Goal: Task Accomplishment & Management: Manage account settings

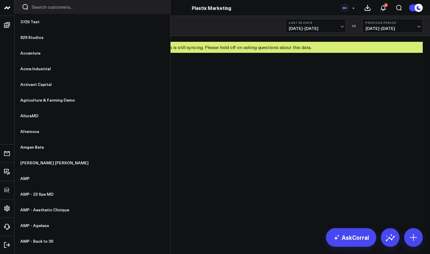
click at [40, 8] on input "Search customers input" at bounding box center [97, 7] width 131 height 6
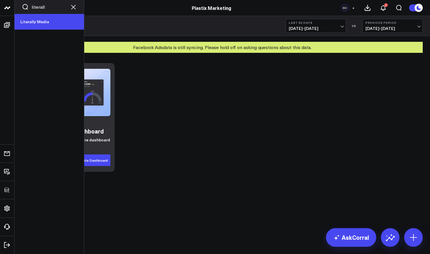
type input "literall"
click at [40, 26] on link "Literally Media" at bounding box center [49, 22] width 69 height 16
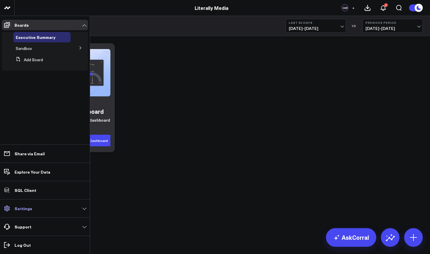
click at [25, 206] on p "Settings" at bounding box center [24, 208] width 18 height 5
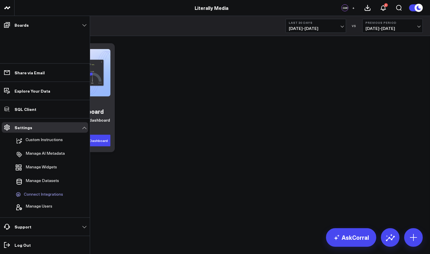
click at [44, 193] on span "Connect Integrations" at bounding box center [43, 194] width 39 height 5
